Goal: Task Accomplishment & Management: Use online tool/utility

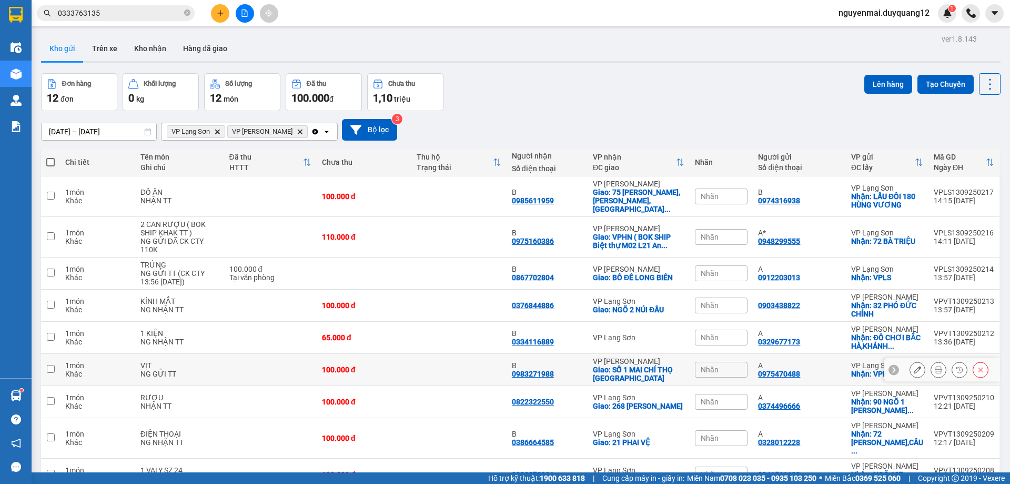
click at [55, 362] on td at bounding box center [50, 370] width 19 height 32
checkbox input "true"
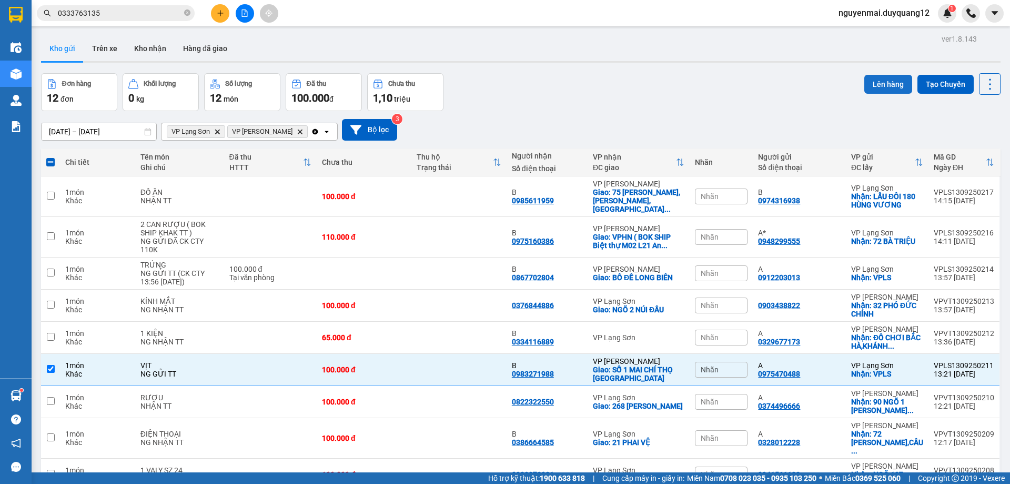
click at [867, 89] on button "Lên hàng" at bounding box center [889, 84] width 48 height 19
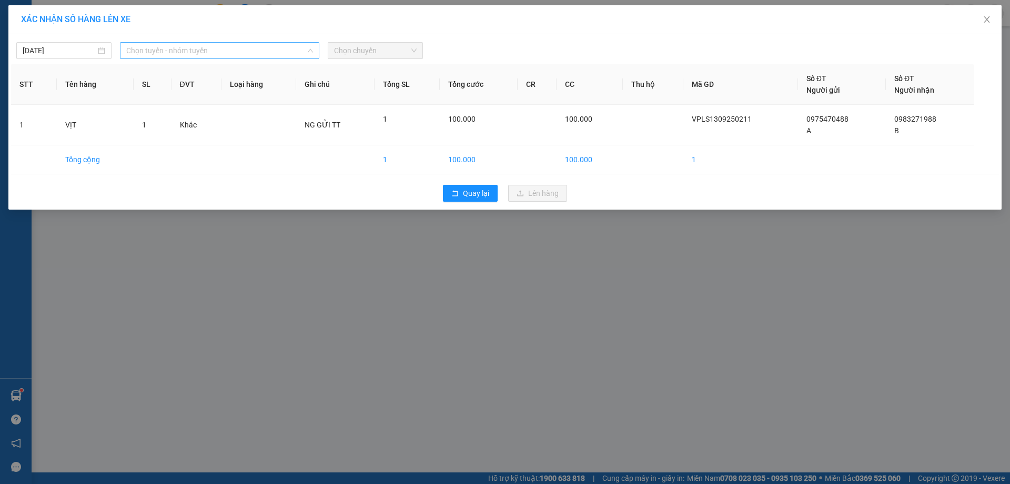
click at [184, 48] on span "Chọn tuyến - nhóm tuyến" at bounding box center [219, 51] width 187 height 16
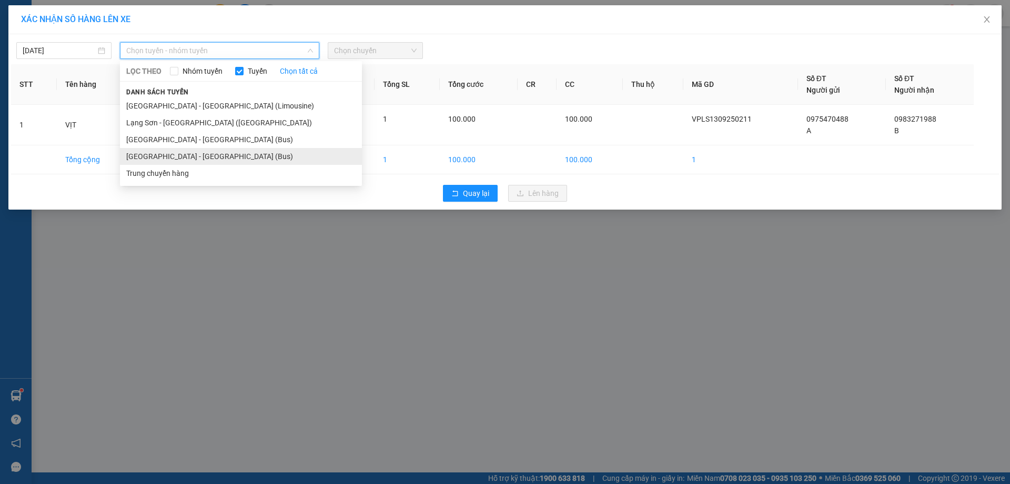
click at [171, 157] on li "Lạng Sơn - Hà Nội (Bus)" at bounding box center [241, 156] width 242 height 17
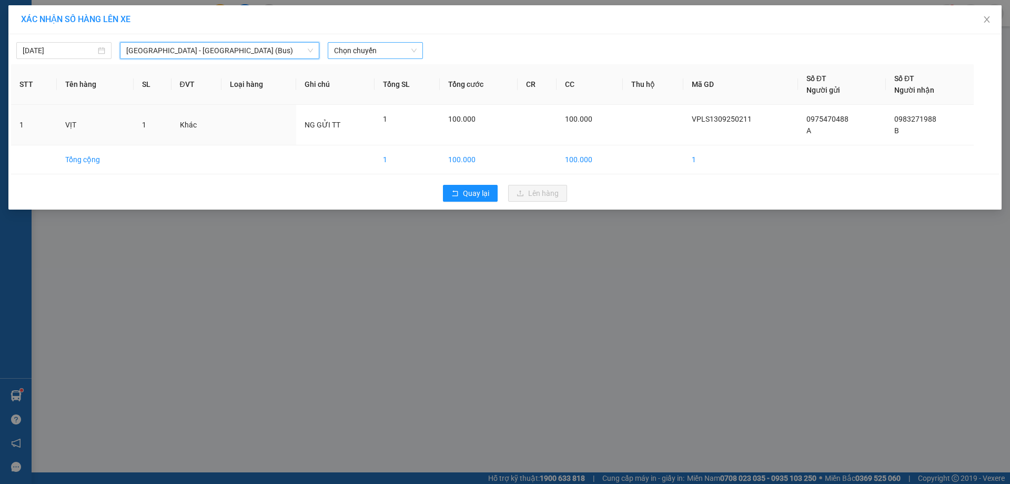
click at [402, 50] on span "Chọn chuyến" at bounding box center [375, 51] width 83 height 16
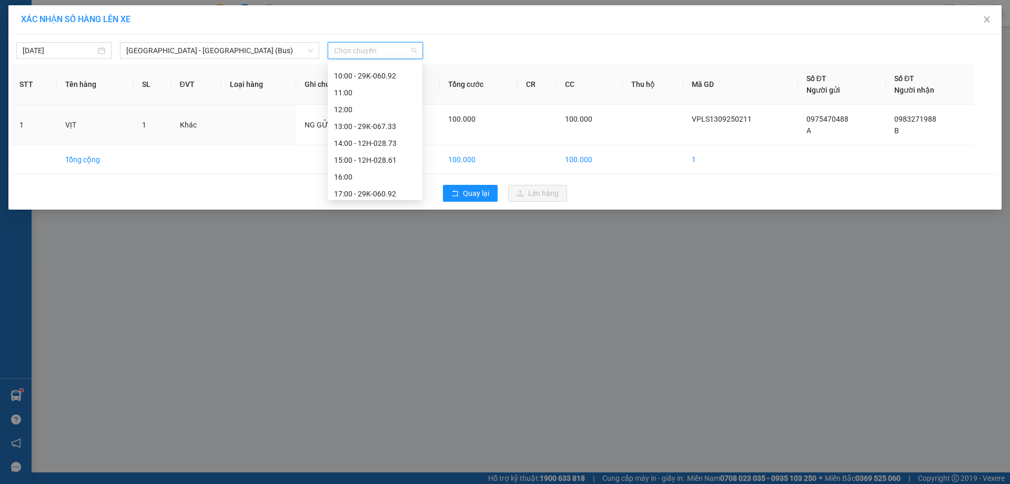
scroll to position [133, 0]
click at [396, 122] on div "14:00 - 12H-028.73" at bounding box center [375, 124] width 82 height 12
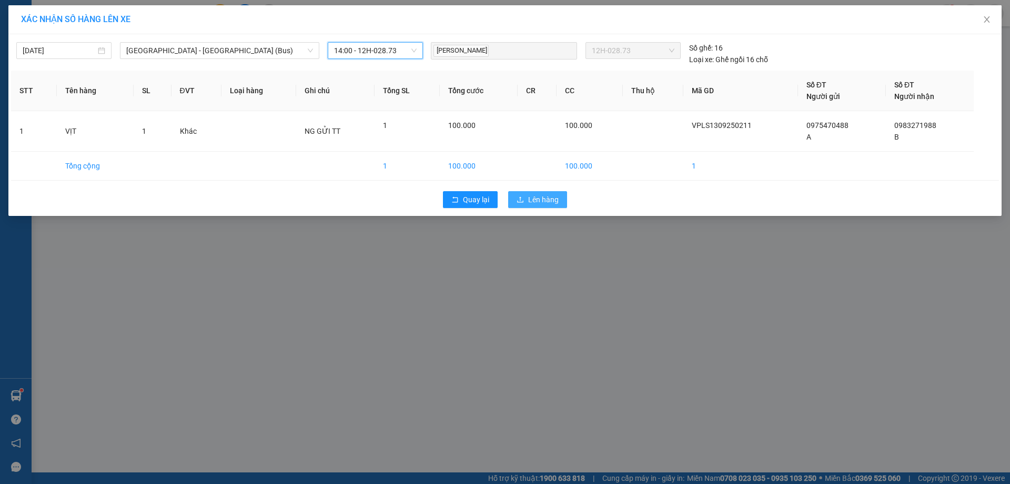
click at [536, 195] on span "Lên hàng" at bounding box center [543, 200] width 31 height 12
